Goal: Check status: Check status

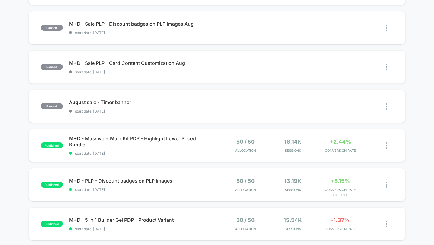
scroll to position [343, 0]
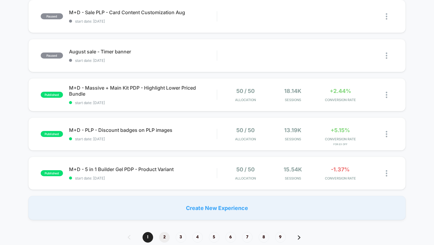
click at [164, 233] on span "2" at bounding box center [164, 237] width 11 height 11
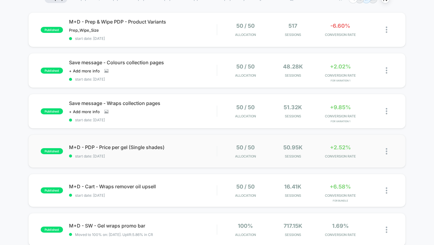
scroll to position [55, 0]
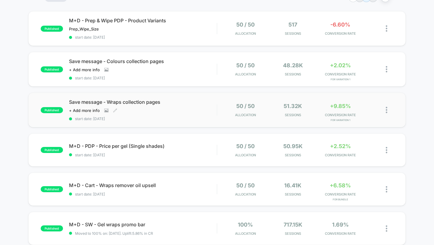
click at [146, 102] on span "Save message - Wraps collection pages" at bounding box center [143, 102] width 148 height 6
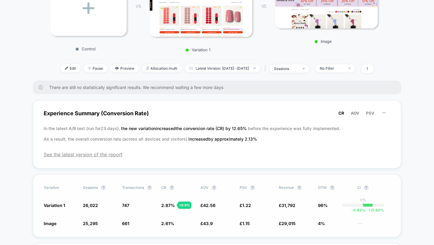
scroll to position [124, 0]
